Goal: Task Accomplishment & Management: Complete application form

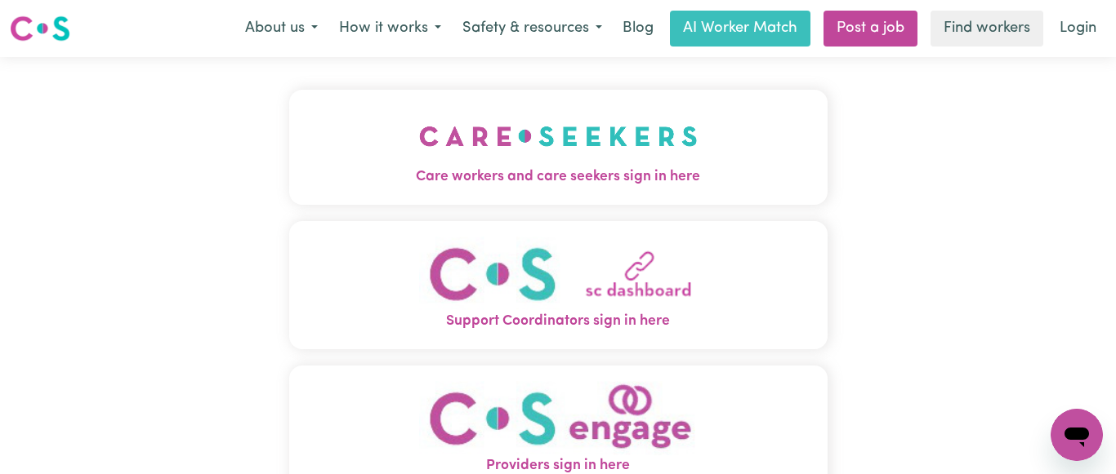
click at [523, 132] on img "Care workers and care seekers sign in here" at bounding box center [558, 136] width 278 height 60
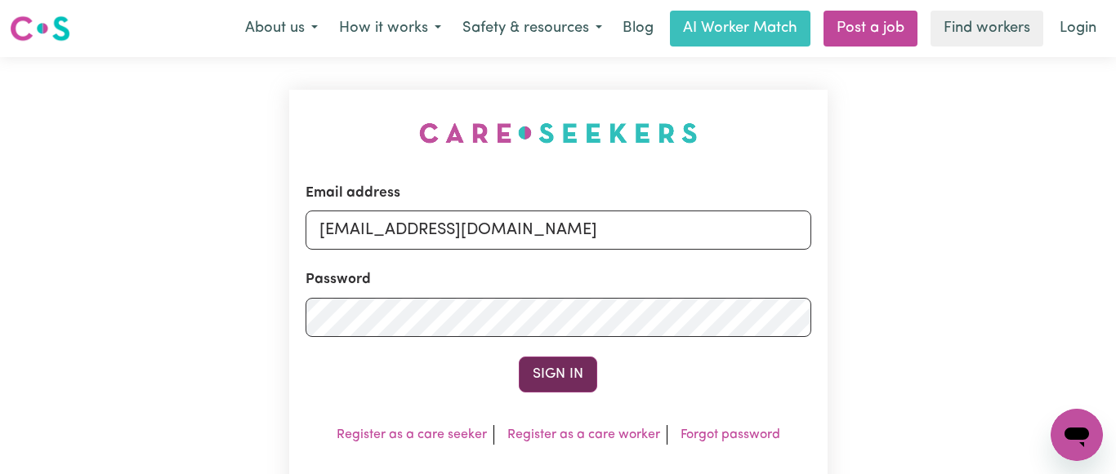
click at [562, 373] on button "Sign In" at bounding box center [558, 375] width 78 height 36
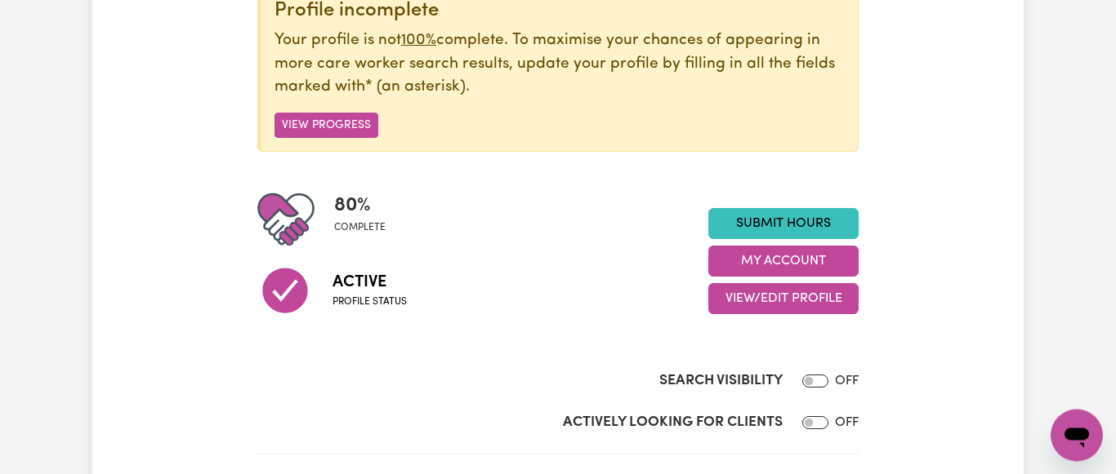
scroll to position [250, 0]
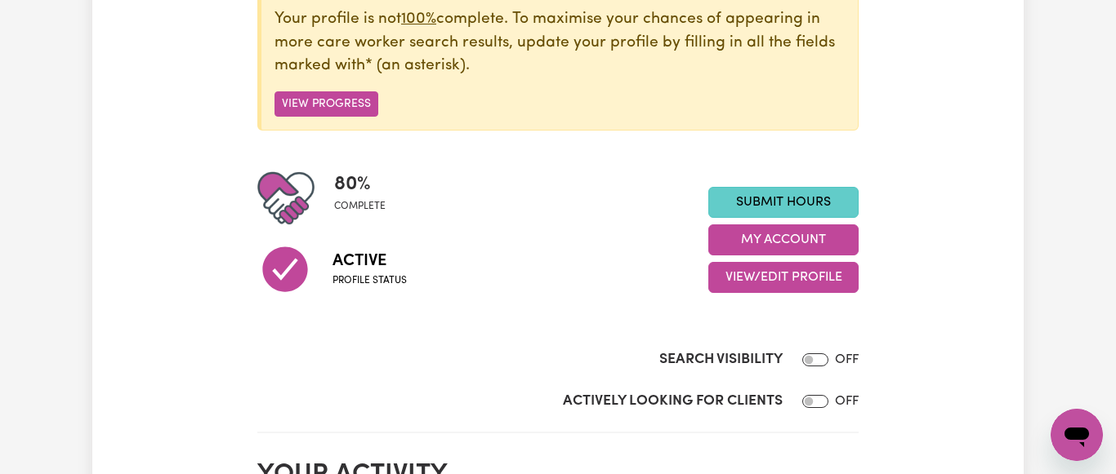
click at [793, 198] on link "Submit Hours" at bounding box center [783, 202] width 150 height 31
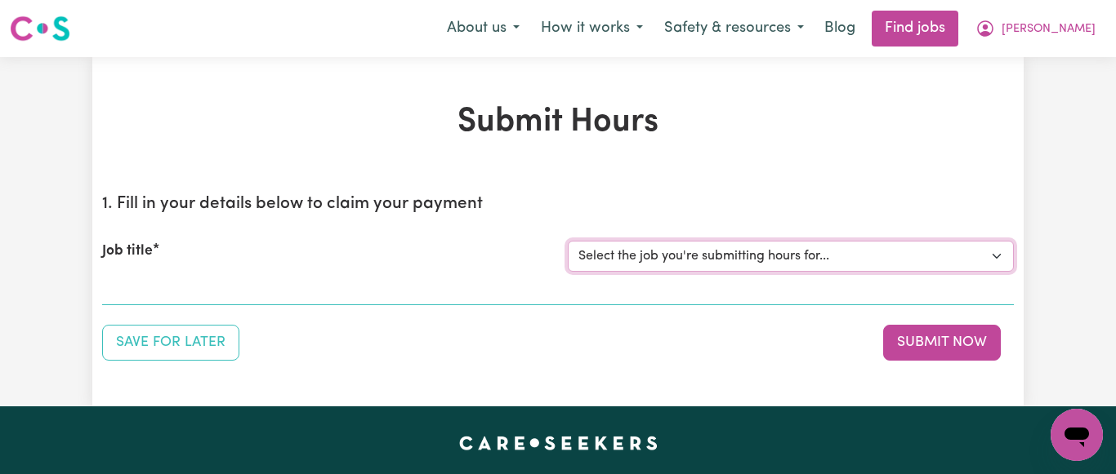
select select "7231"
click option "[[PERSON_NAME] NDIS# 430246936] Support Worker wanted for community access ever…" at bounding box center [0, 0] width 0 height 0
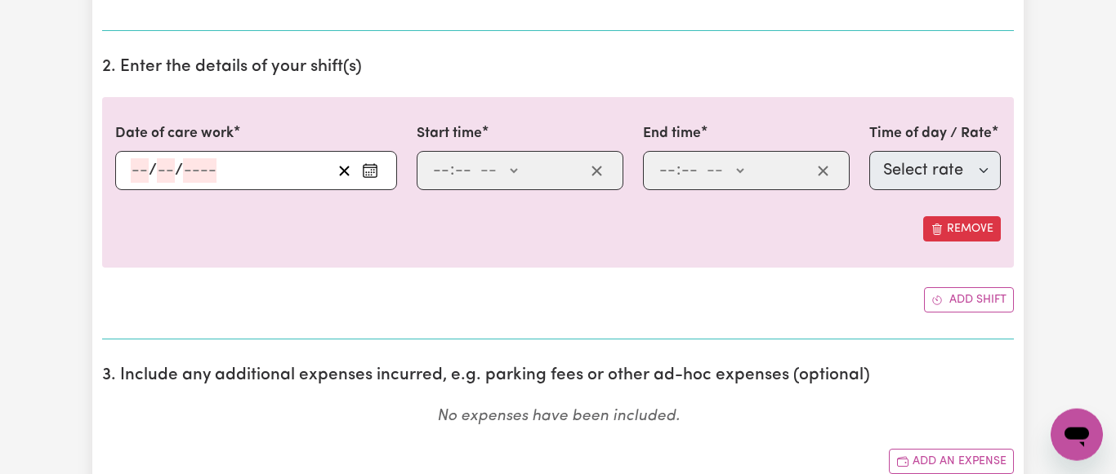
scroll to position [500, 0]
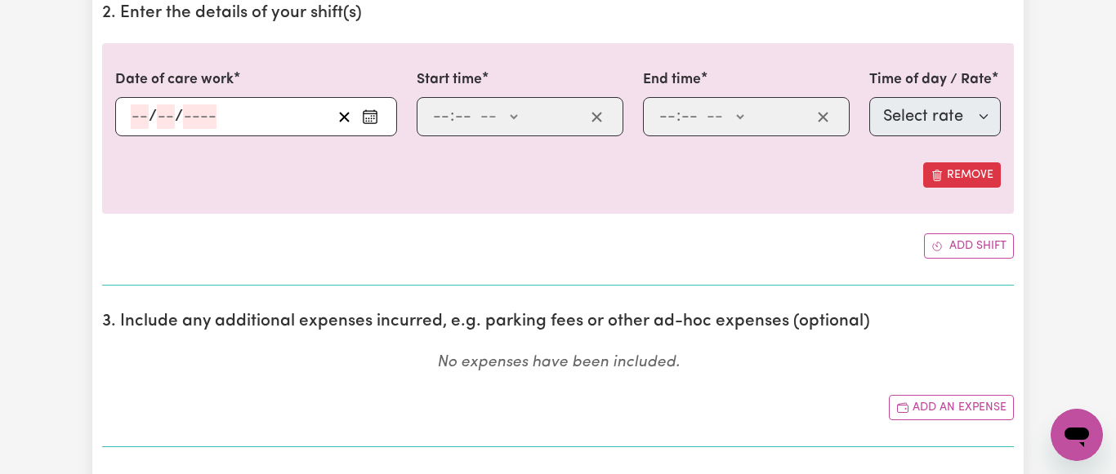
click at [146, 114] on input "number" at bounding box center [140, 117] width 18 height 24
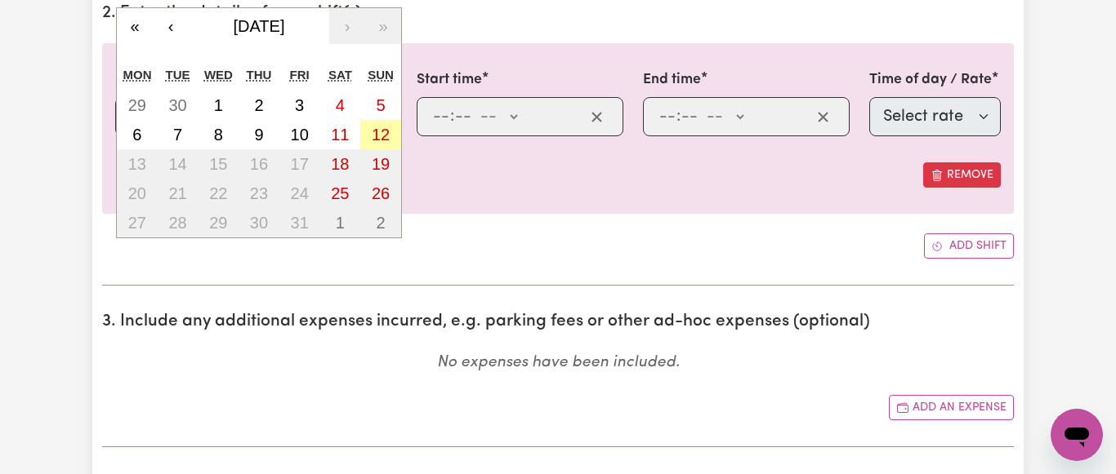
click at [376, 129] on abbr "12" at bounding box center [381, 135] width 18 height 18
type input "[DATE]"
type input "12"
type input "10"
type input "2025"
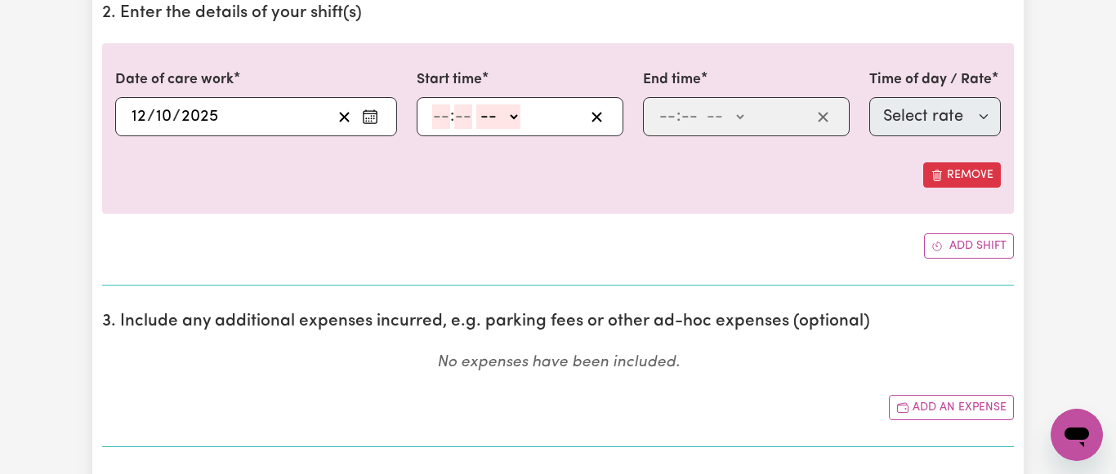
drag, startPoint x: 440, startPoint y: 122, endPoint x: 484, endPoint y: 133, distance: 45.6
click at [445, 125] on input "number" at bounding box center [441, 117] width 18 height 24
type input "9"
type input "45"
click at [473, 105] on select "-- AM PM" at bounding box center [495, 117] width 44 height 24
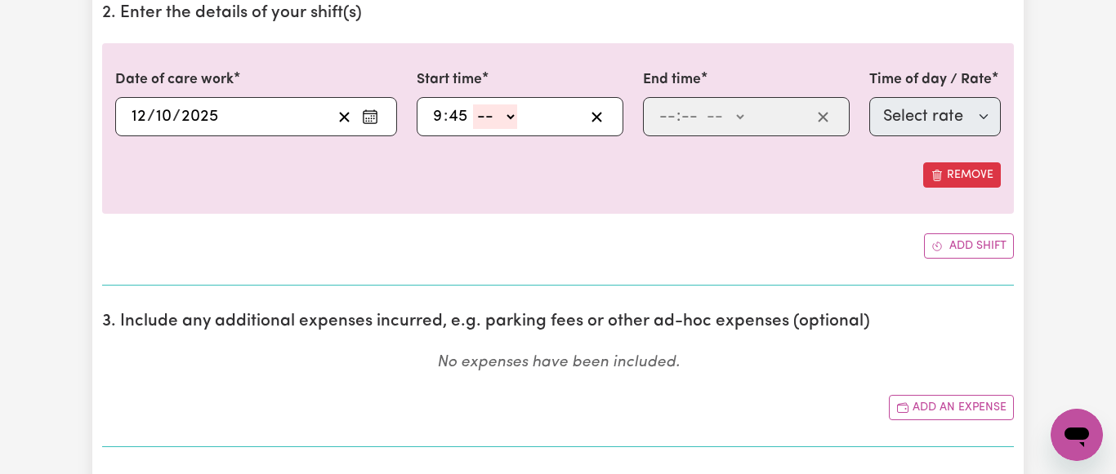
select select "am"
click option "AM" at bounding box center [0, 0] width 0 height 0
type input "09:45"
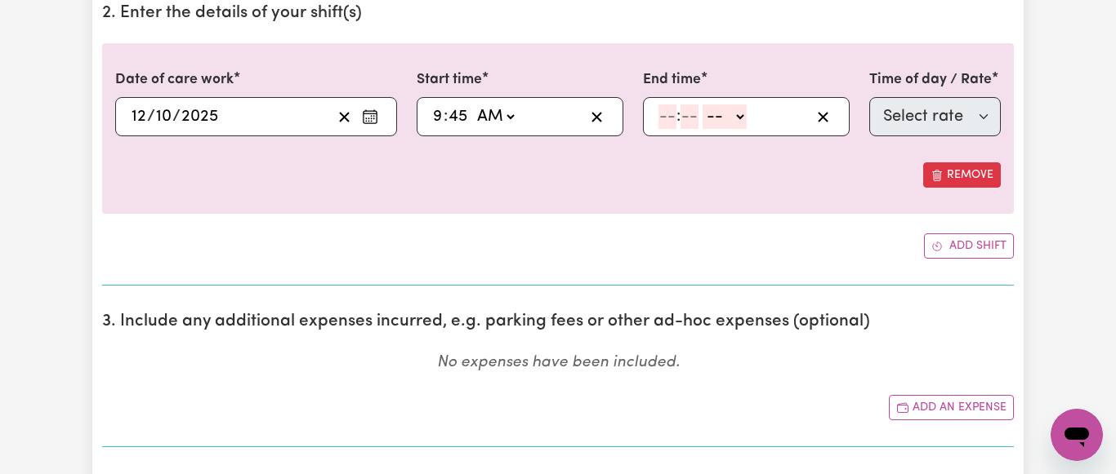
click at [662, 119] on input "number" at bounding box center [667, 117] width 18 height 24
type input "2"
type input "00"
click at [699, 105] on select "-- AM PM" at bounding box center [721, 117] width 44 height 24
select select "pm"
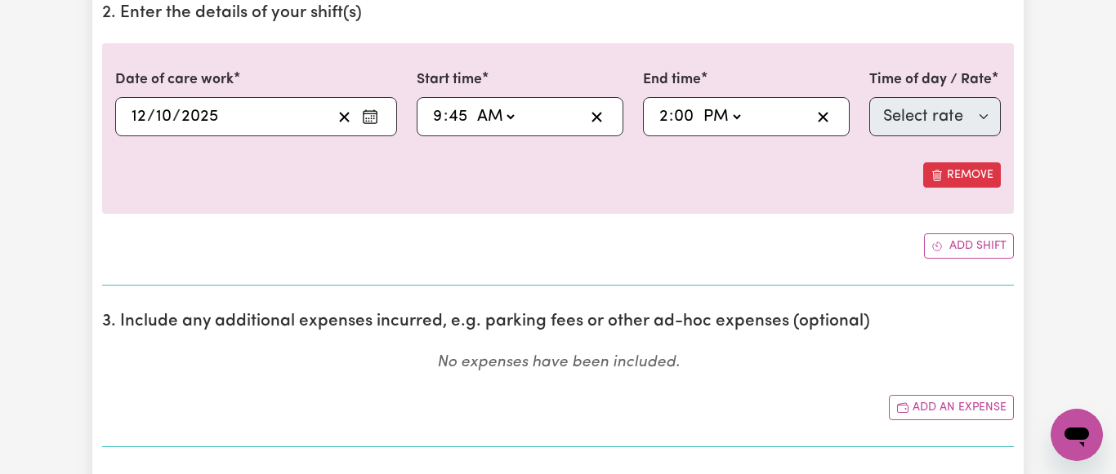
click option "PM" at bounding box center [0, 0] width 0 height 0
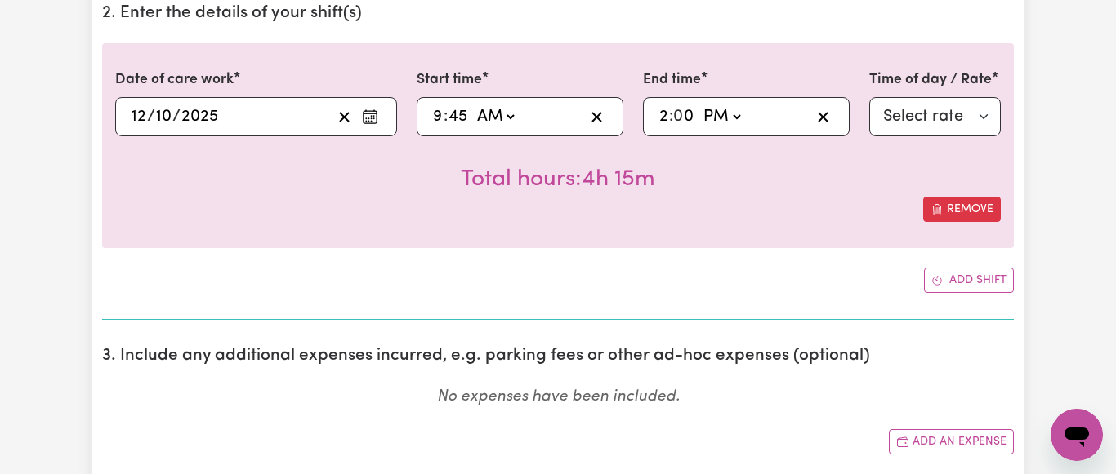
type input "14:00"
type input "0"
click at [869, 97] on select "Select rate $93.56 - [DATE] - Assistance with Self Care Activities - Standard L…" at bounding box center [934, 116] width 131 height 39
select select "38242"
click option "$93.56 - [DATE] - Assistance with Self Care Activities - Standard Level 1" at bounding box center [0, 0] width 0 height 0
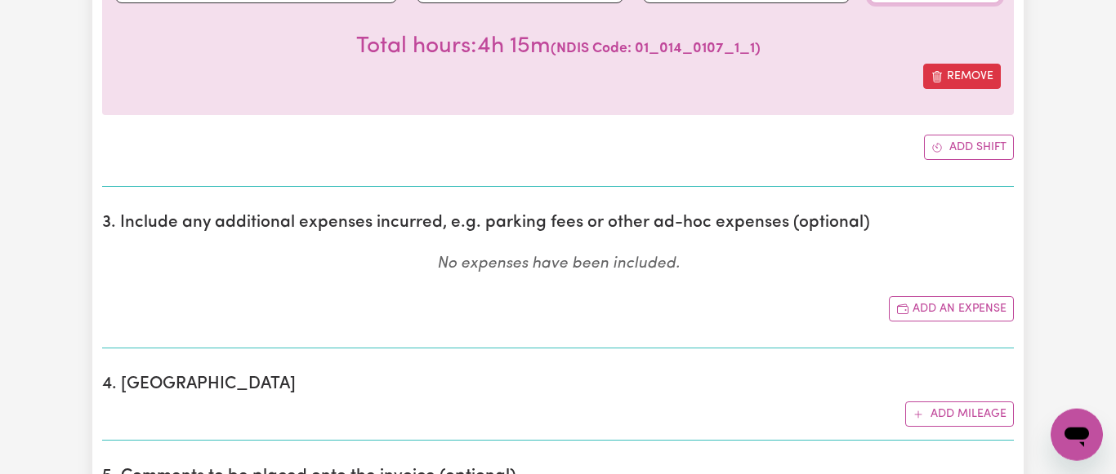
scroll to position [666, 0]
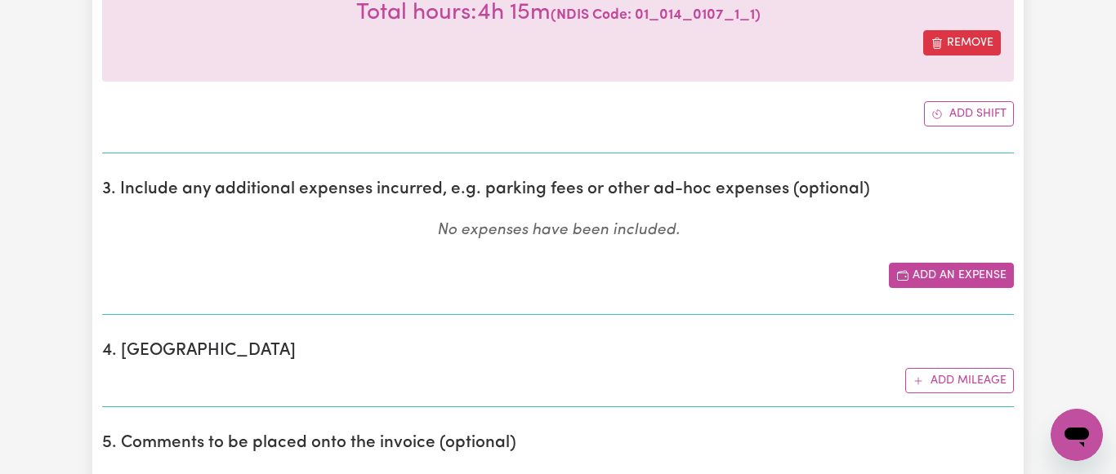
click at [983, 267] on button "Add an expense" at bounding box center [951, 275] width 125 height 25
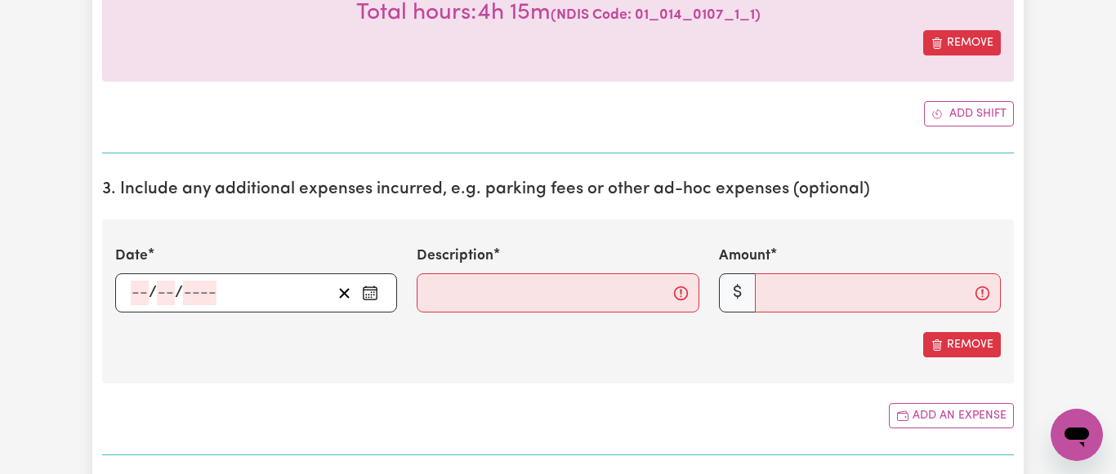
click at [367, 287] on icon "Enter the date of expense" at bounding box center [370, 293] width 16 height 16
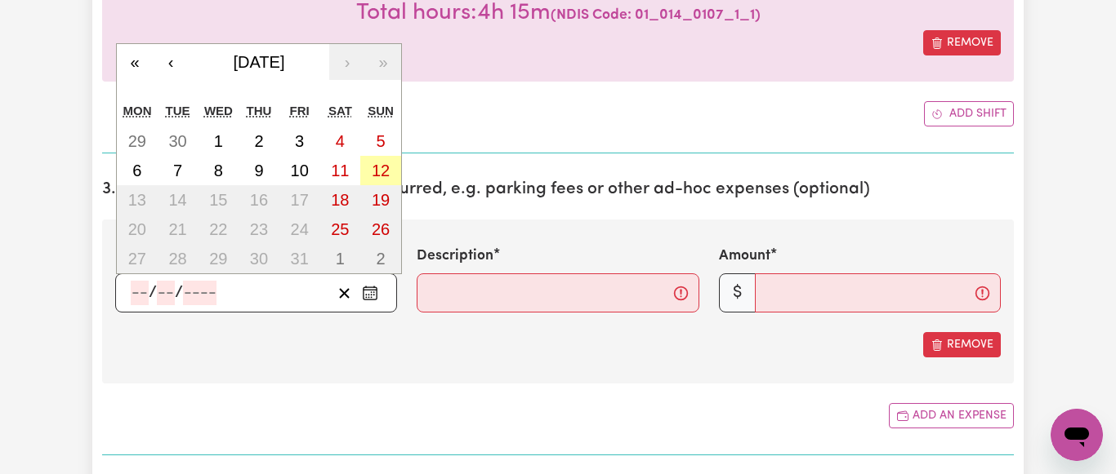
click at [375, 171] on abbr "12" at bounding box center [381, 171] width 18 height 18
type input "[DATE]"
type input "12"
type input "10"
type input "2025"
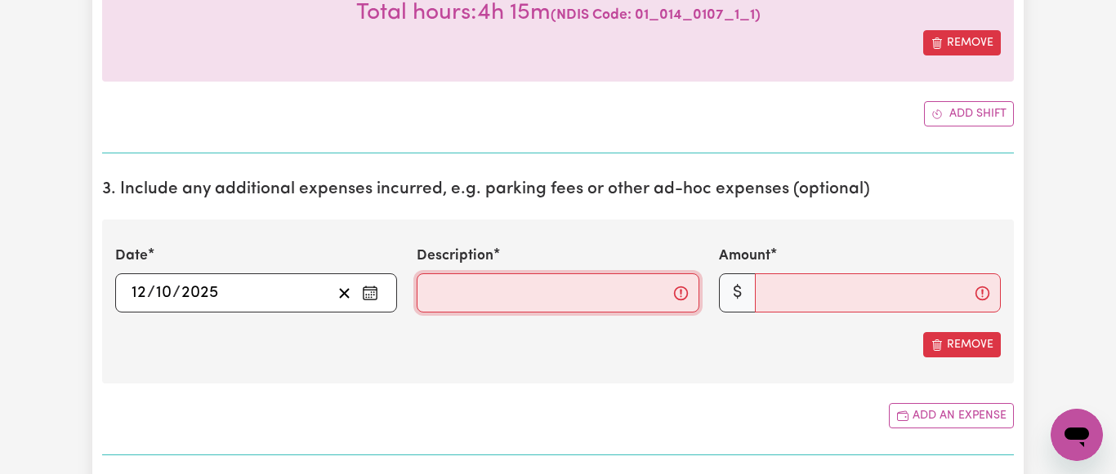
click at [475, 313] on input "Description" at bounding box center [557, 293] width 282 height 39
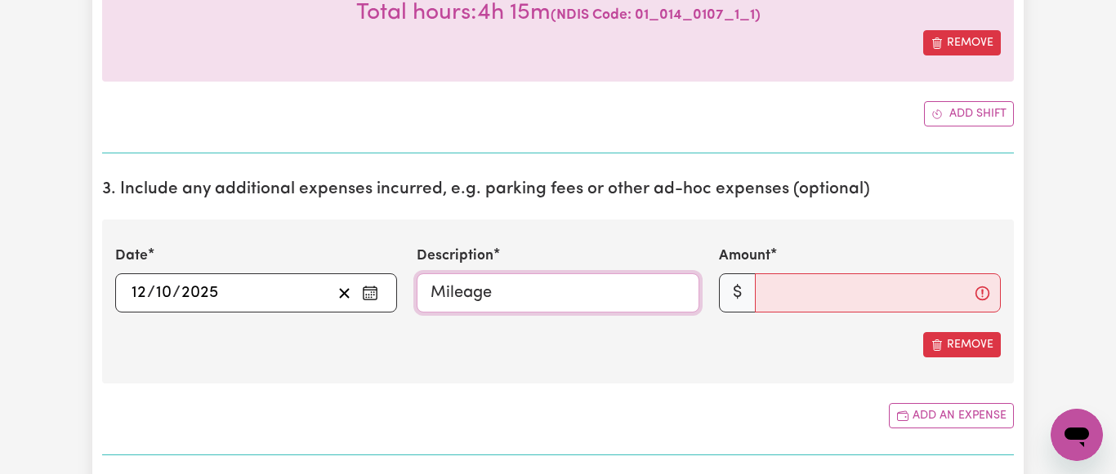
type input "Mileage"
click at [810, 296] on input "Amount" at bounding box center [878, 293] width 246 height 39
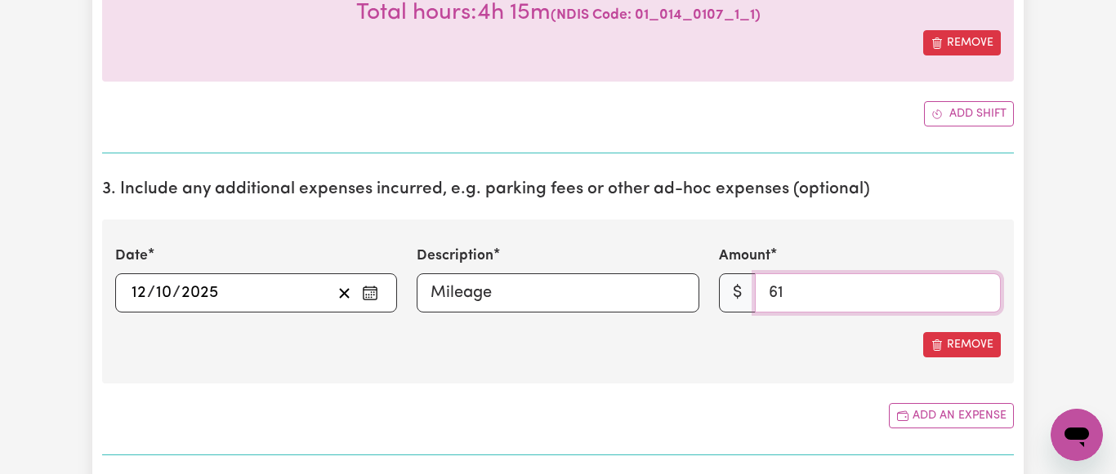
type input "61"
click at [727, 369] on div "Date [DATE] [DATE] « ‹ [DATE] › » Mon Tue Wed Thu Fri Sat Sun 29 30 1 2 3 4 5 6…" at bounding box center [557, 302] width 911 height 164
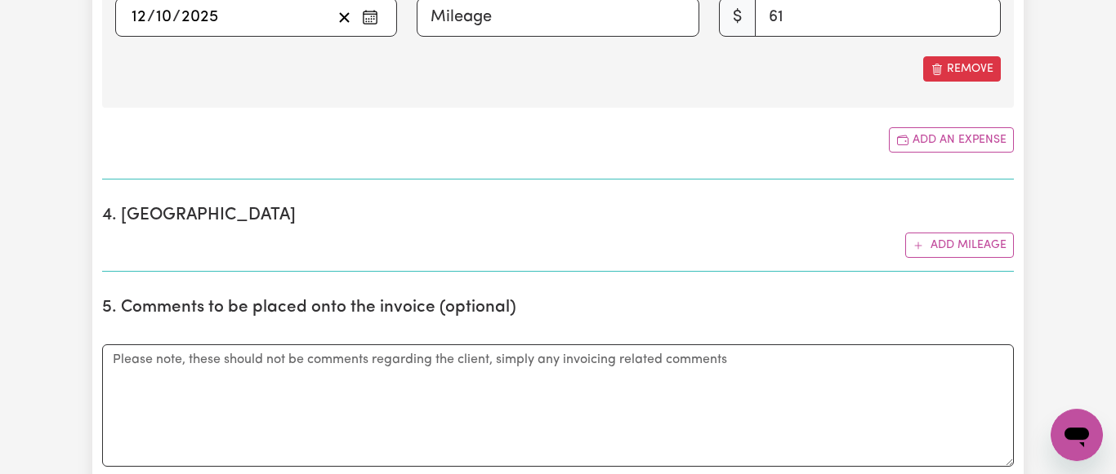
scroll to position [916, 0]
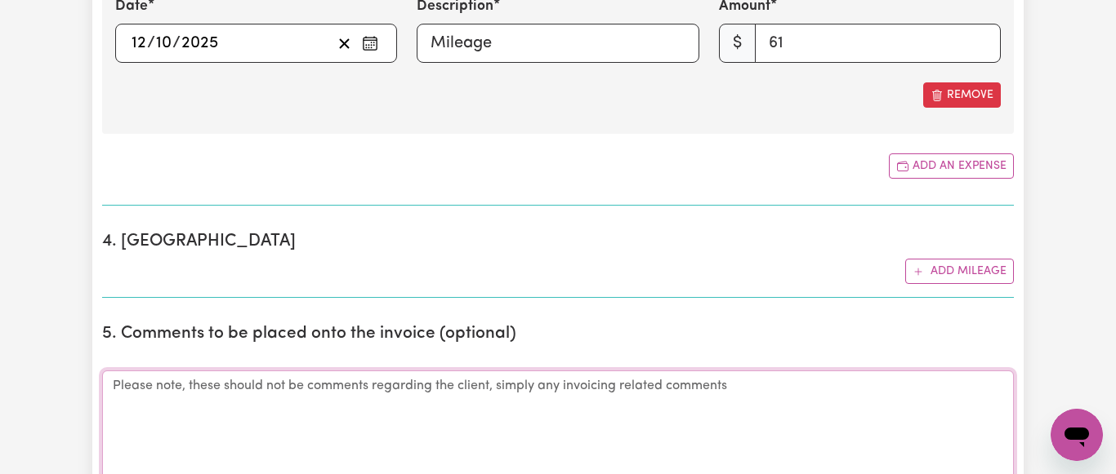
click at [124, 387] on textarea "Comments" at bounding box center [557, 432] width 911 height 122
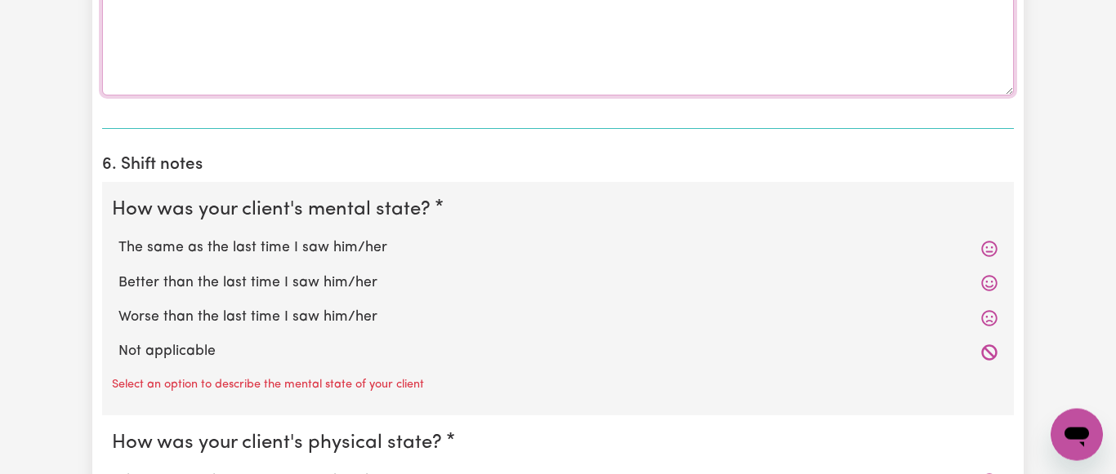
scroll to position [1333, 0]
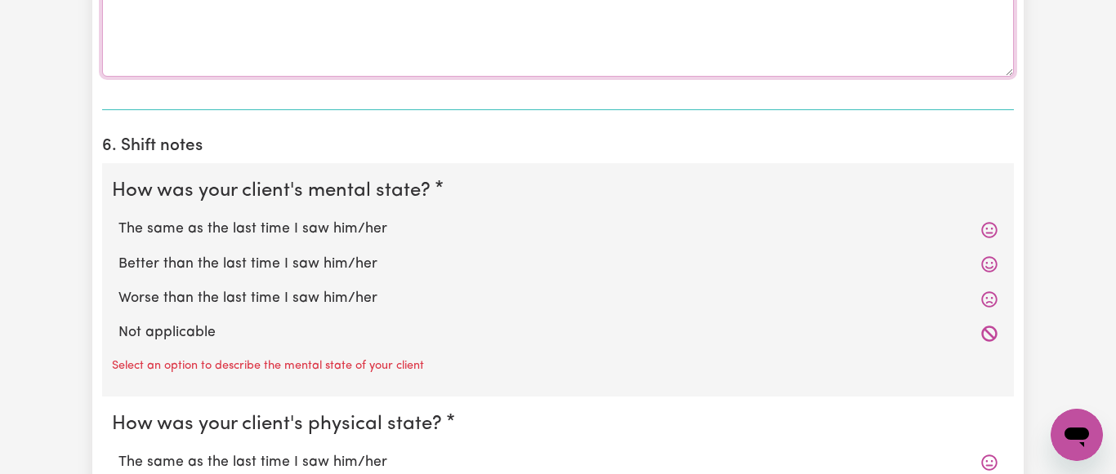
type textarea "Travel to [PERSON_NAME]'s [DEMOGRAPHIC_DATA] service in [GEOGRAPHIC_DATA]"
click at [260, 218] on div "The same as the last time I saw him/her" at bounding box center [558, 229] width 892 height 34
click at [260, 233] on label "The same as the last time I saw him/her" at bounding box center [557, 229] width 879 height 21
click at [118, 219] on input "The same as the last time I saw him/her" at bounding box center [118, 218] width 1 height 1
radio input "true"
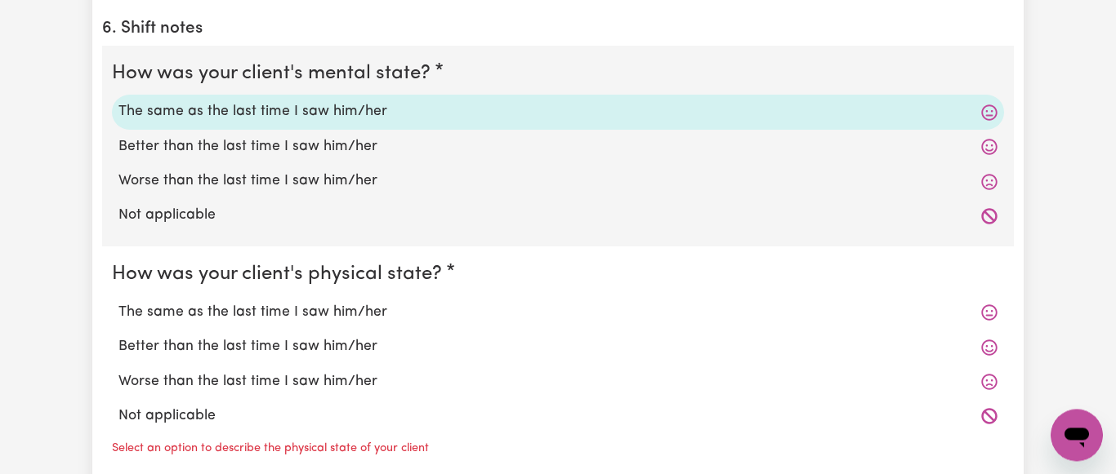
scroll to position [1499, 0]
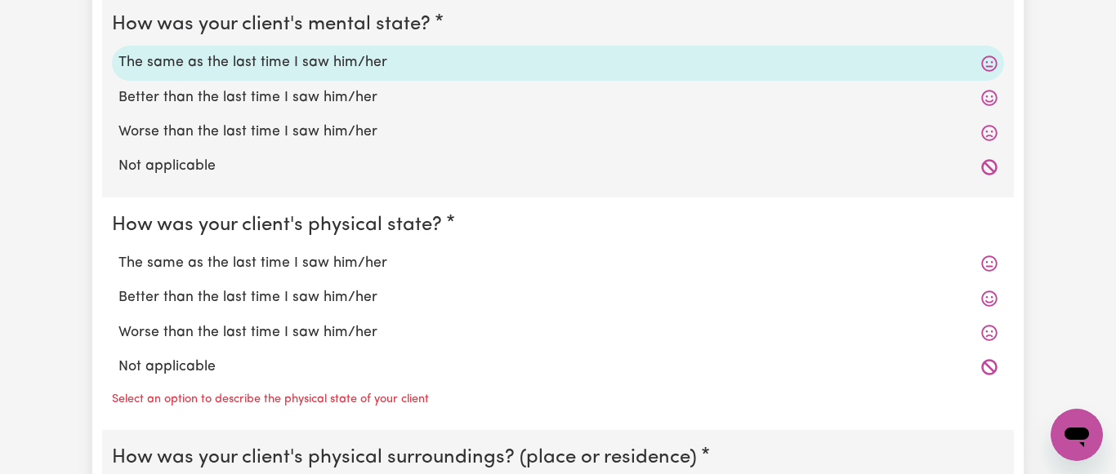
click at [299, 264] on label "The same as the last time I saw him/her" at bounding box center [557, 263] width 879 height 21
click at [118, 253] on input "The same as the last time I saw him/her" at bounding box center [118, 252] width 1 height 1
radio input "true"
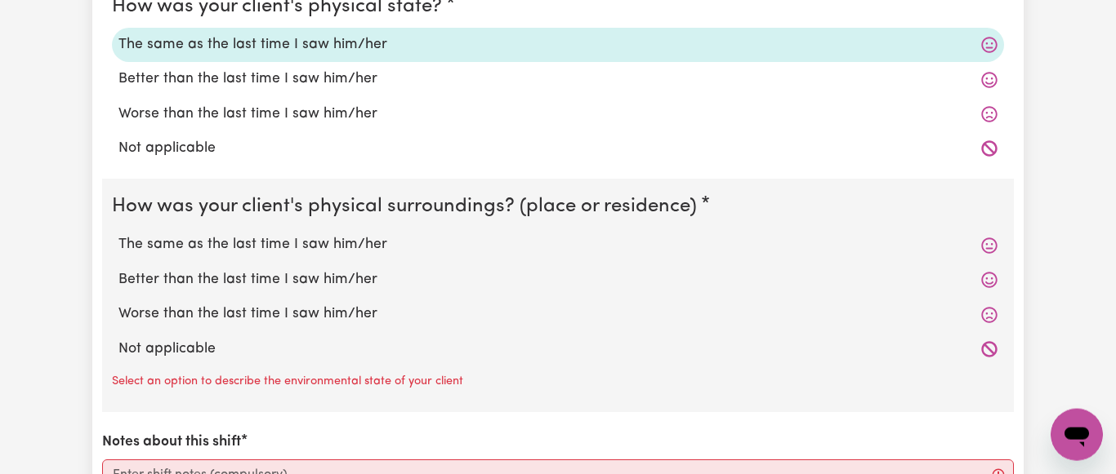
scroll to position [1749, 0]
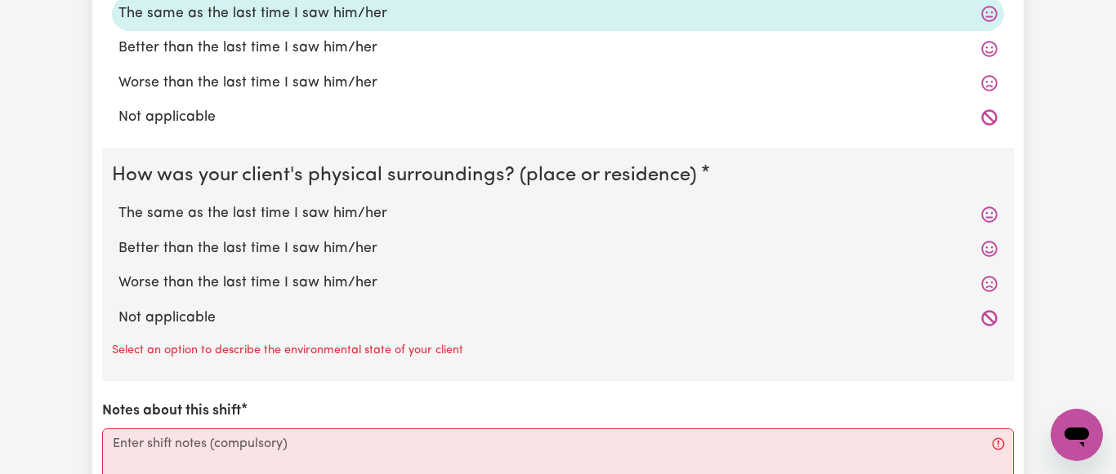
click at [292, 220] on label "The same as the last time I saw him/her" at bounding box center [557, 213] width 879 height 21
click at [118, 203] on input "The same as the last time I saw him/her" at bounding box center [118, 203] width 1 height 1
radio input "true"
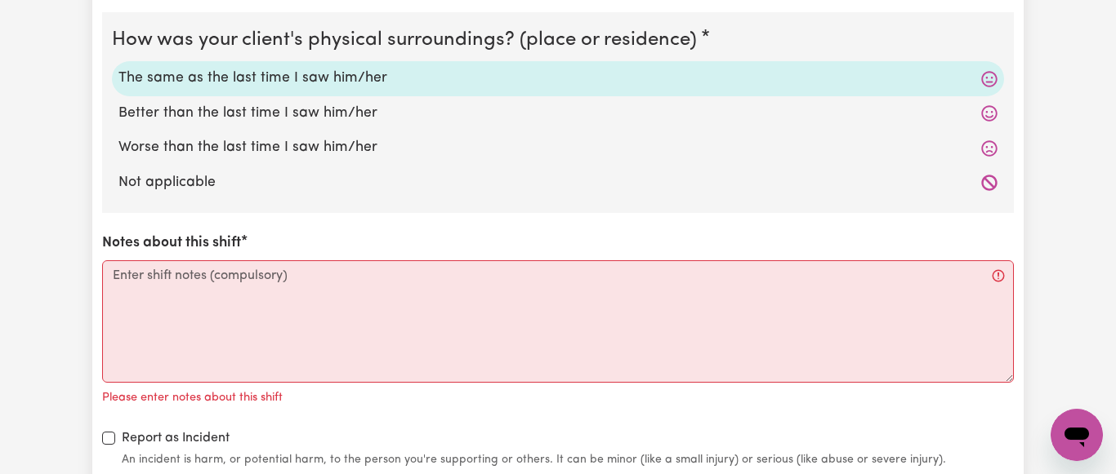
scroll to position [1916, 0]
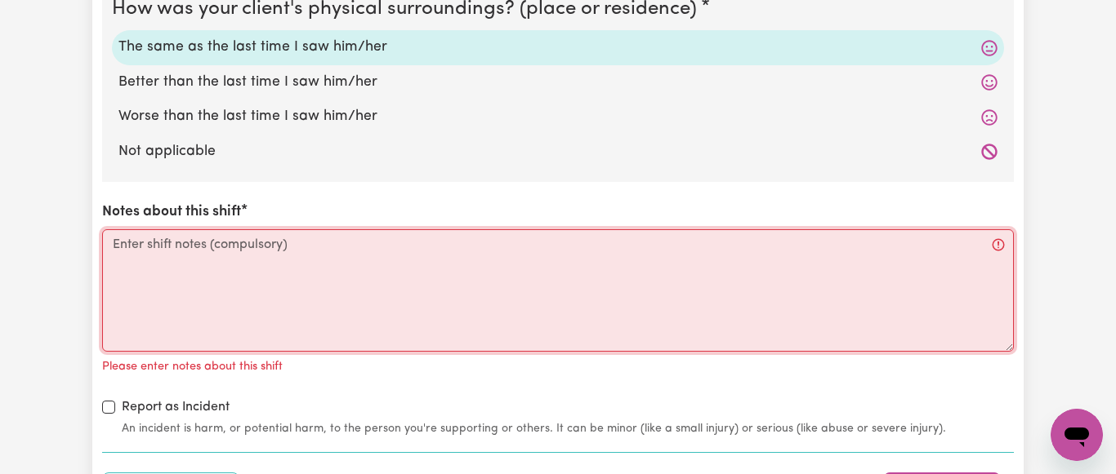
click at [109, 236] on textarea "Notes about this shift" at bounding box center [557, 290] width 911 height 122
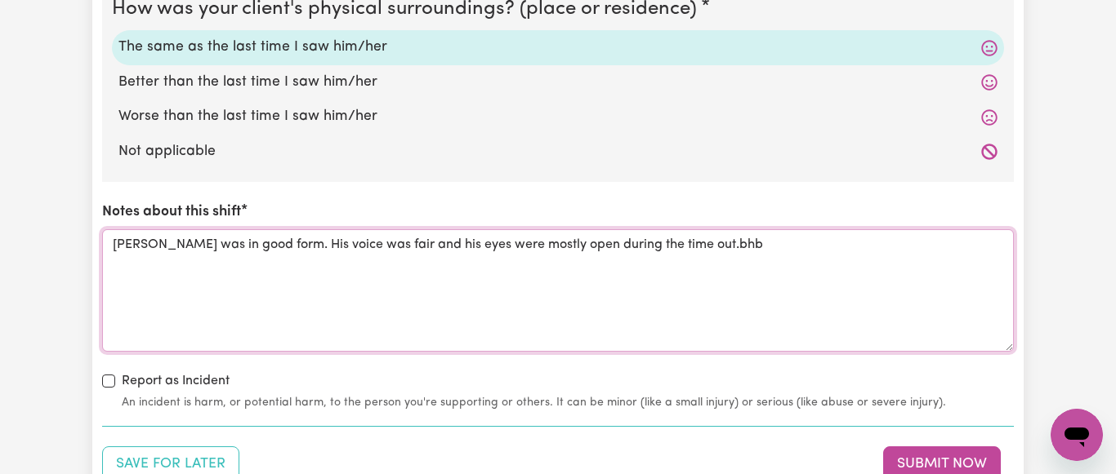
scroll to position [1879, 0]
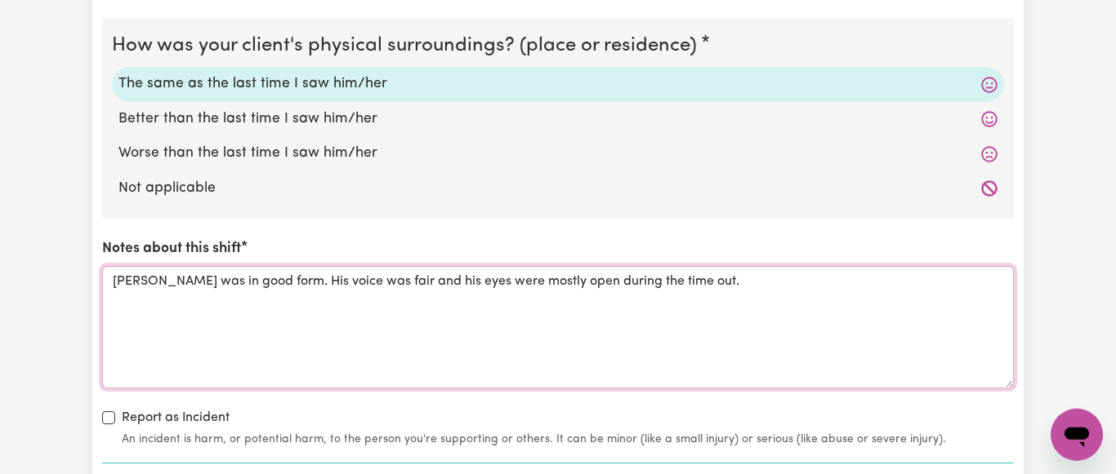
type textarea "[PERSON_NAME] was in good form. His voice was fair and his eyes were mostly ope…"
click at [596, 203] on div "Not applicable" at bounding box center [558, 188] width 892 height 34
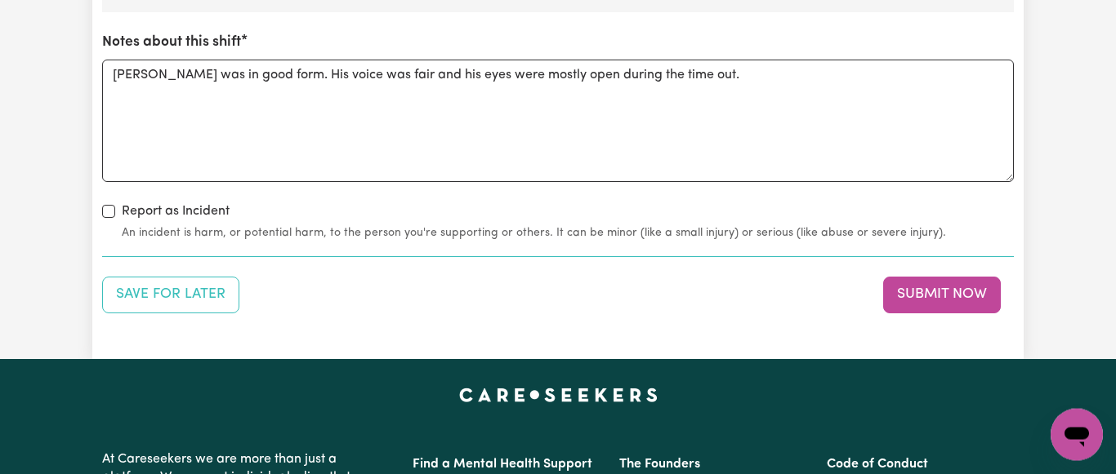
scroll to position [2129, 0]
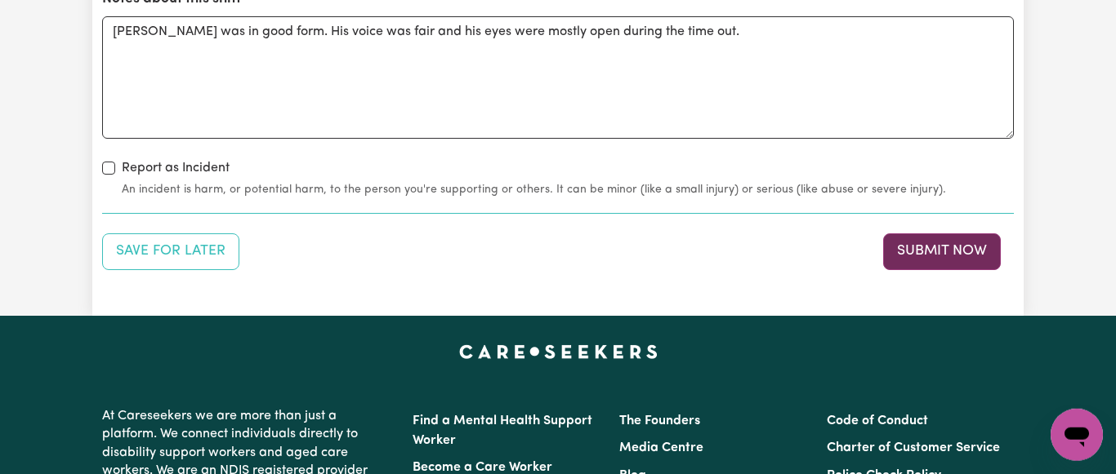
click at [937, 249] on button "Submit Now" at bounding box center [942, 252] width 118 height 36
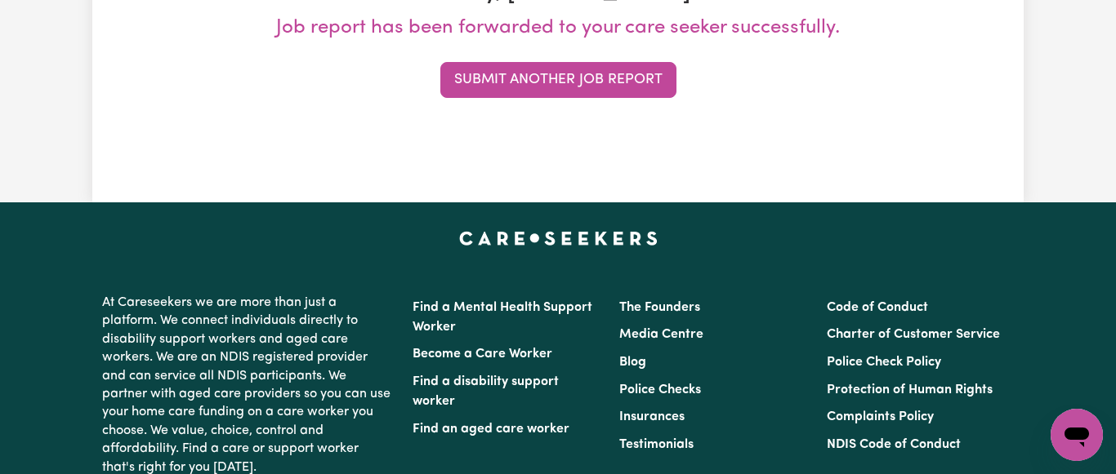
scroll to position [0, 0]
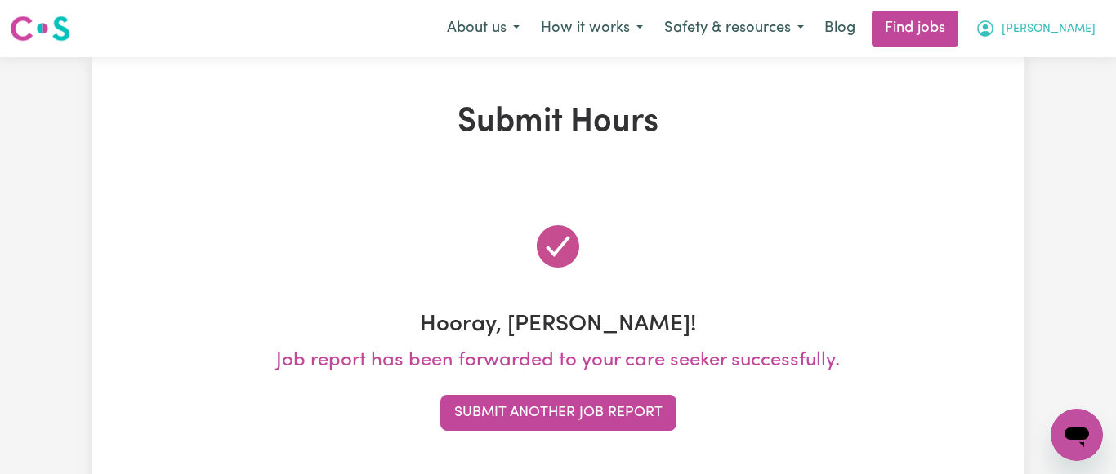
click at [1085, 33] on span "[PERSON_NAME]" at bounding box center [1048, 29] width 94 height 18
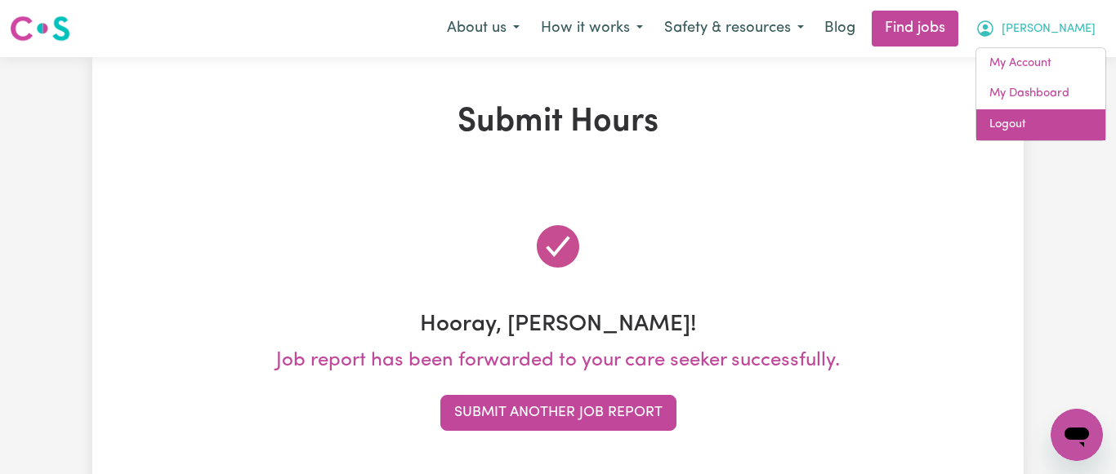
click at [1006, 118] on link "Logout" at bounding box center [1040, 124] width 129 height 31
